Goal: Task Accomplishment & Management: Complete application form

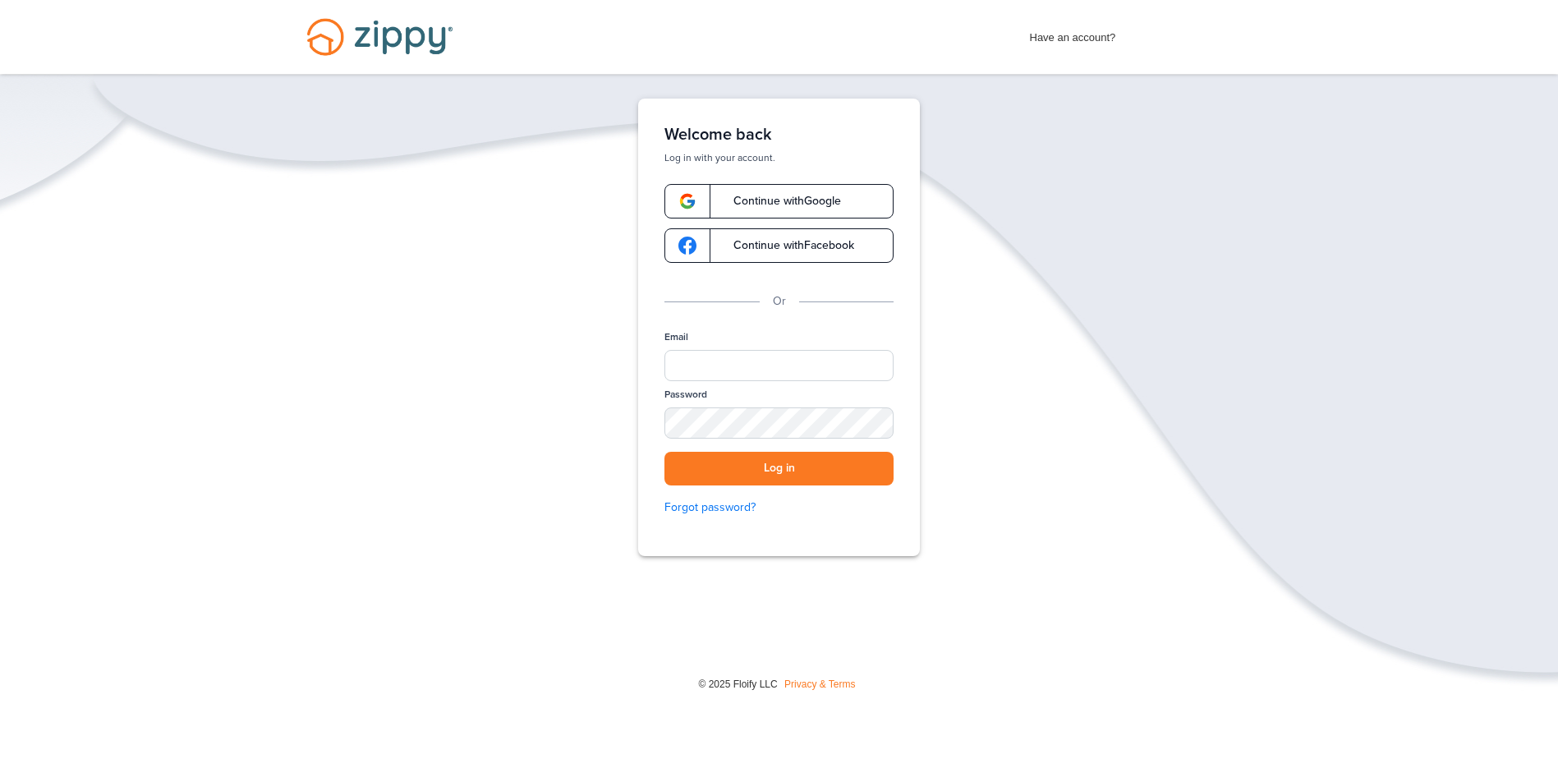
drag, startPoint x: 832, startPoint y: 202, endPoint x: 907, endPoint y: 201, distance: 74.7
click at [832, 202] on span "Continue with Google" at bounding box center [779, 200] width 124 height 11
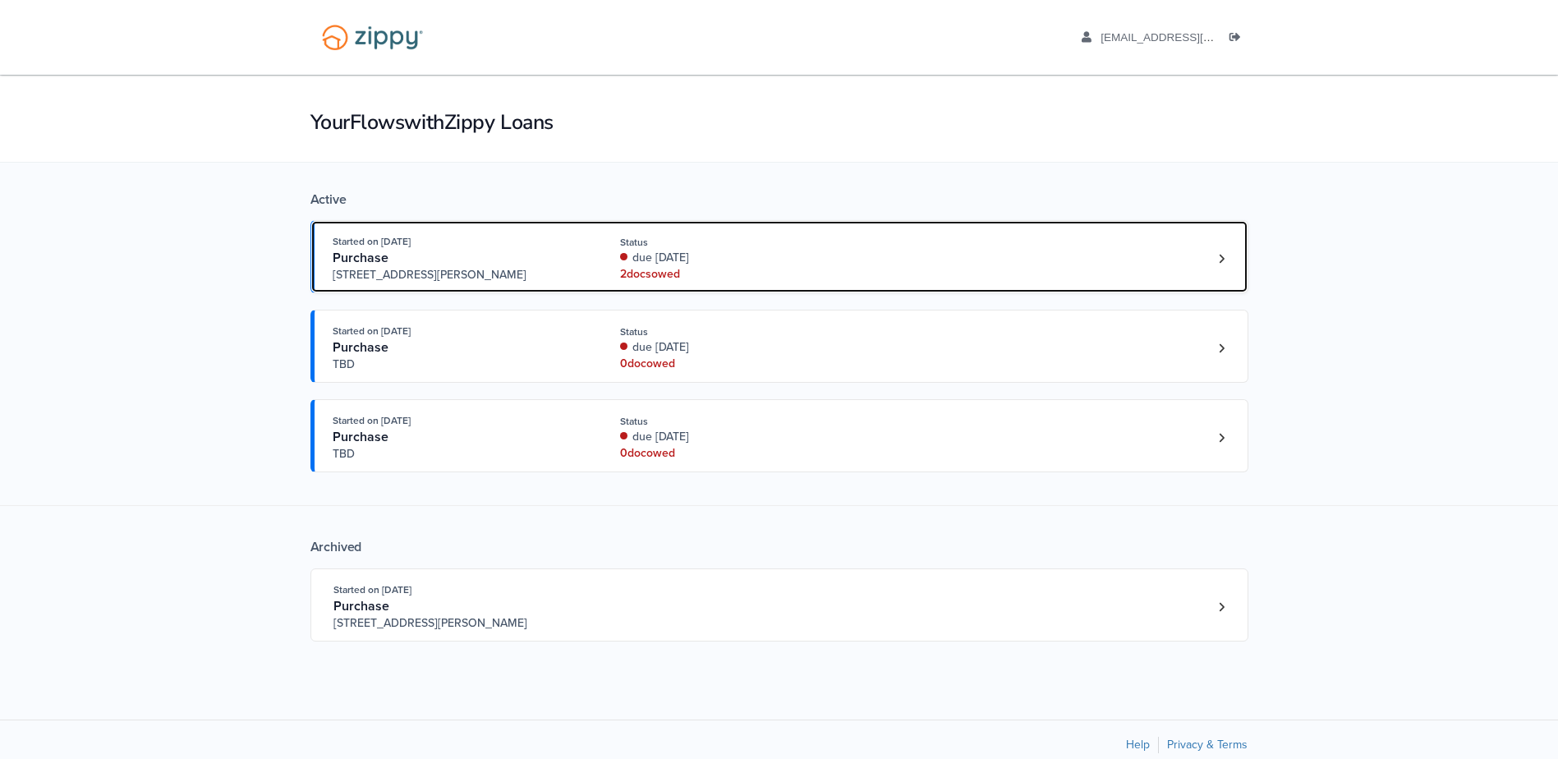
click at [926, 259] on div "Started on [DATE] Purchase [STREET_ADDRESS][PERSON_NAME] Status due [DATE] 2 do…" at bounding box center [771, 258] width 877 height 50
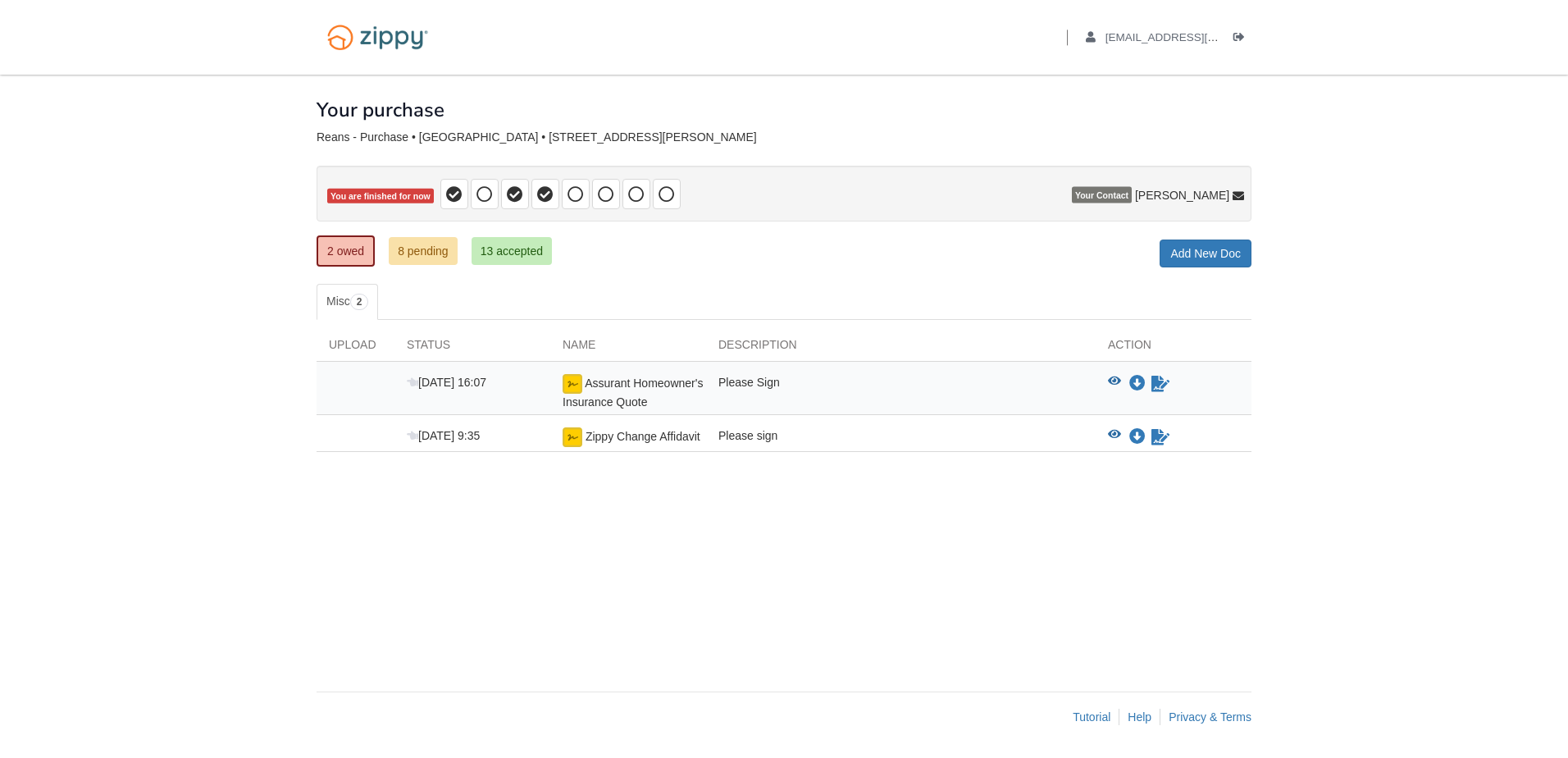
click at [660, 389] on div "Assurant Homeowner's Insurance Quote" at bounding box center [628, 391] width 156 height 36
click at [1141, 382] on icon "Download Assurant Homeowner's Insurance Quote" at bounding box center [1138, 383] width 16 height 16
click at [1139, 437] on icon "Download Zippy Change Affidavit" at bounding box center [1138, 436] width 16 height 16
click at [1165, 437] on icon "Sign Form" at bounding box center [1161, 436] width 18 height 16
click at [1166, 380] on icon "Sign Form" at bounding box center [1161, 383] width 18 height 16
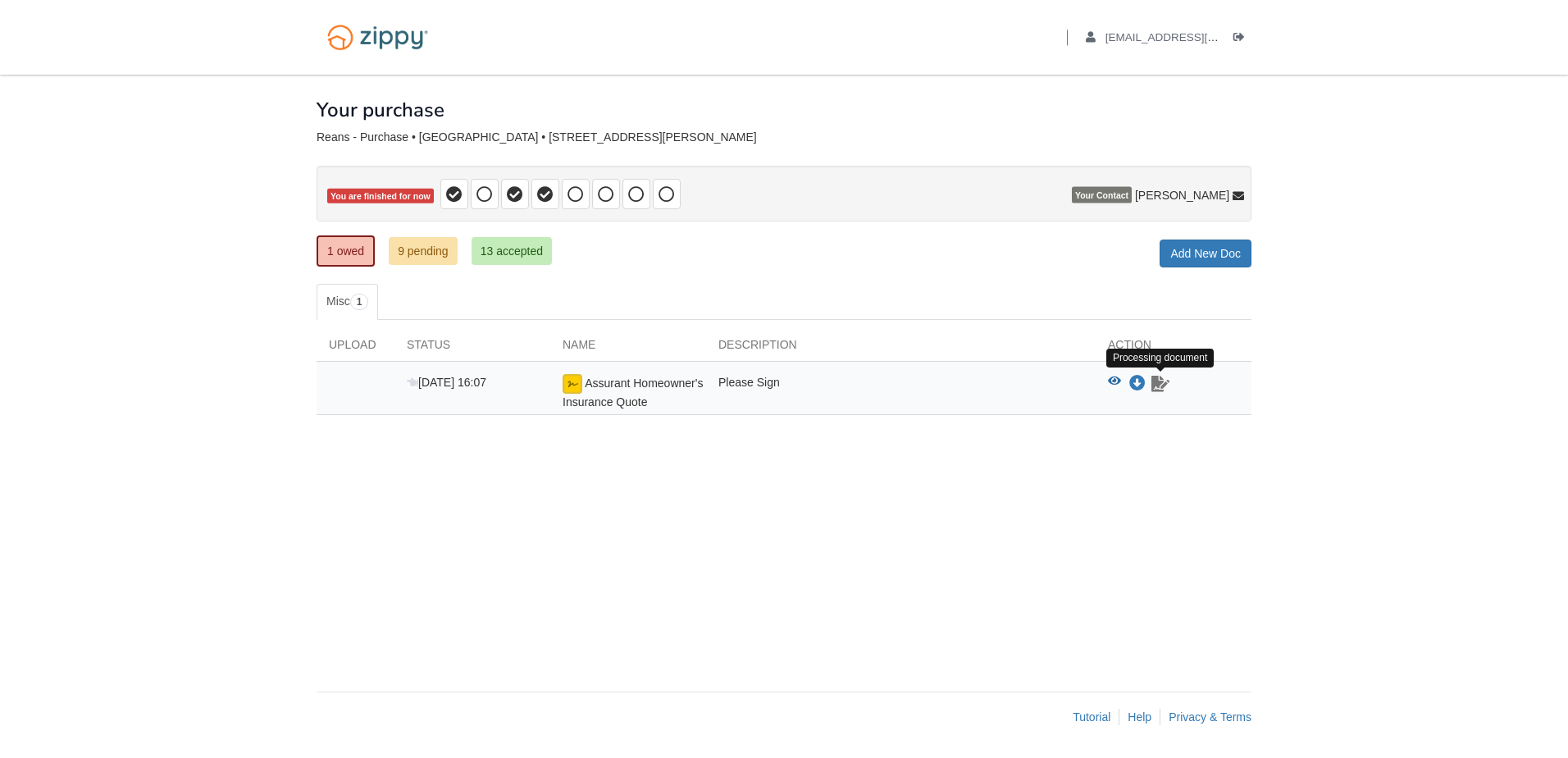
click at [1159, 392] on link "Sign document" at bounding box center [1160, 383] width 21 height 20
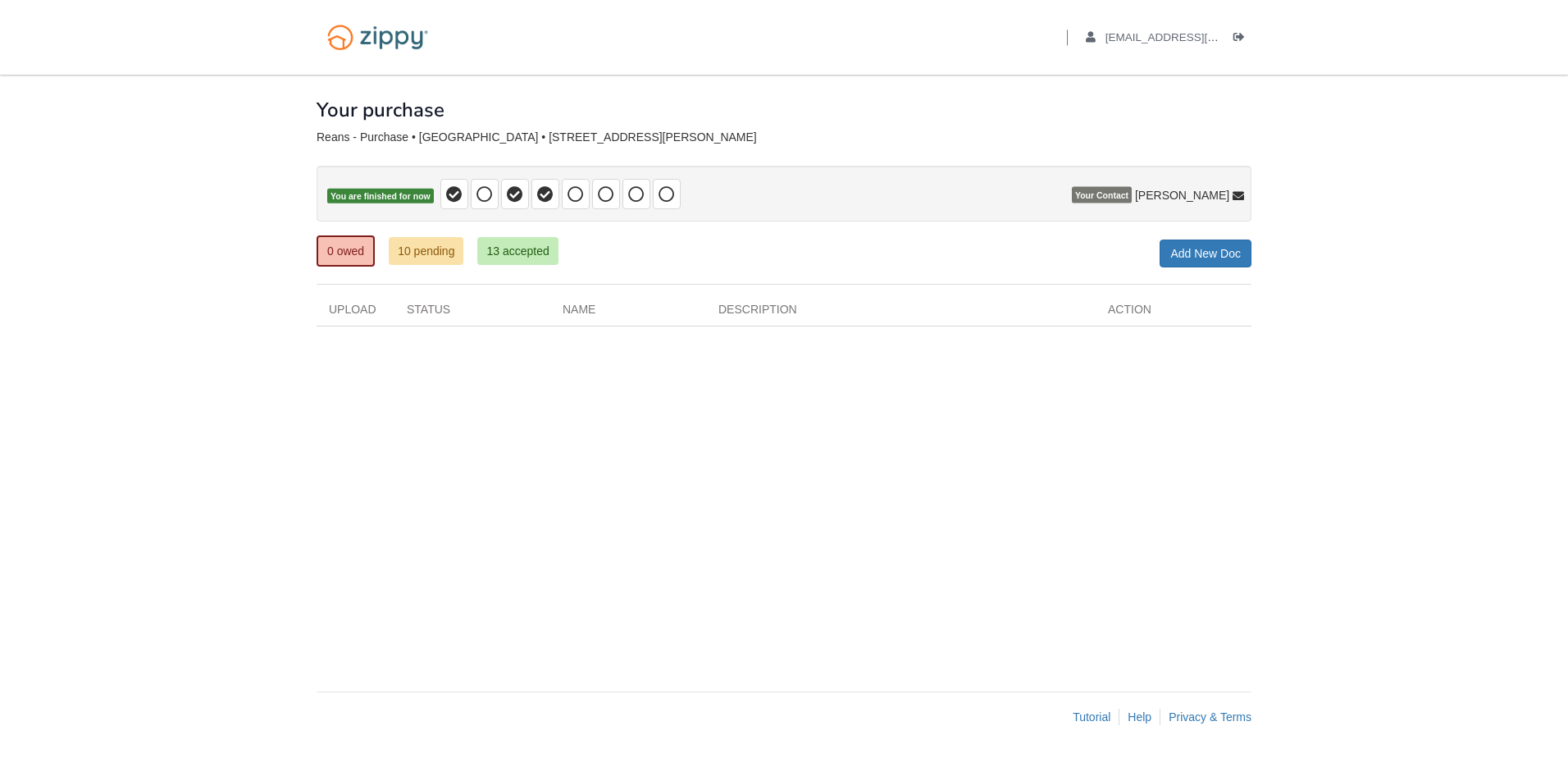
click at [1034, 363] on div "× × × Pending Add Document Notice document will be included in the email sent t…" at bounding box center [784, 375] width 935 height 600
